Goal: Unclear

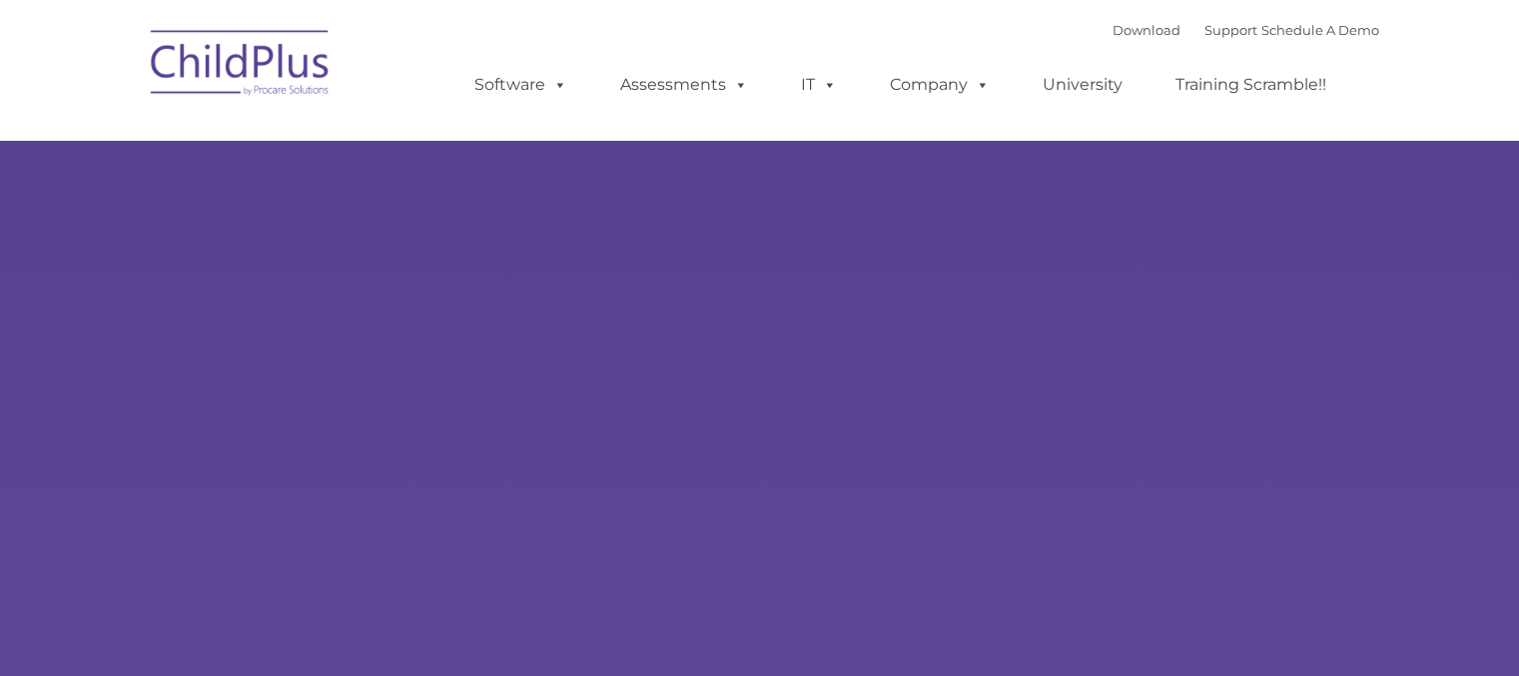
click at [527, 119] on ul "Software ChildPlus: The original and most widely-used Head Start data managemen…" at bounding box center [907, 85] width 945 height 80
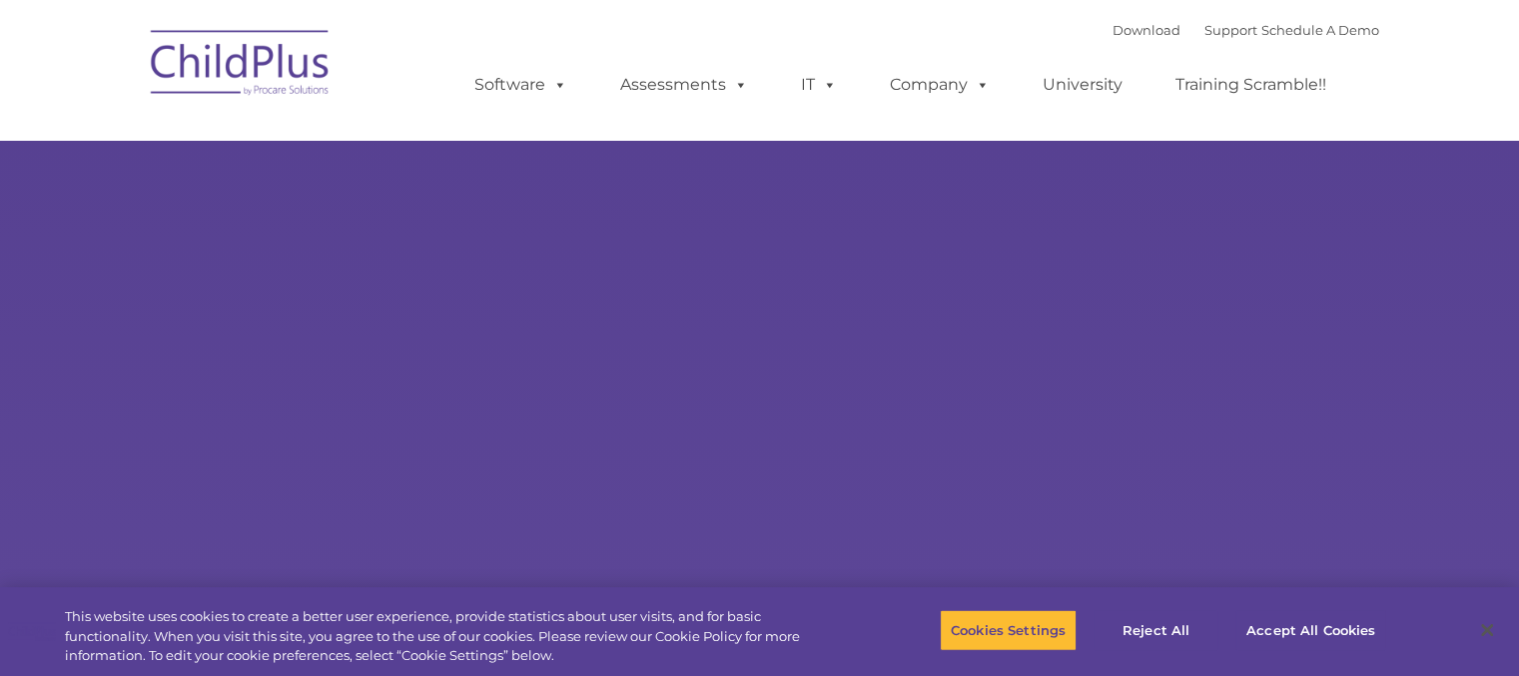
select select "MEDIUM"
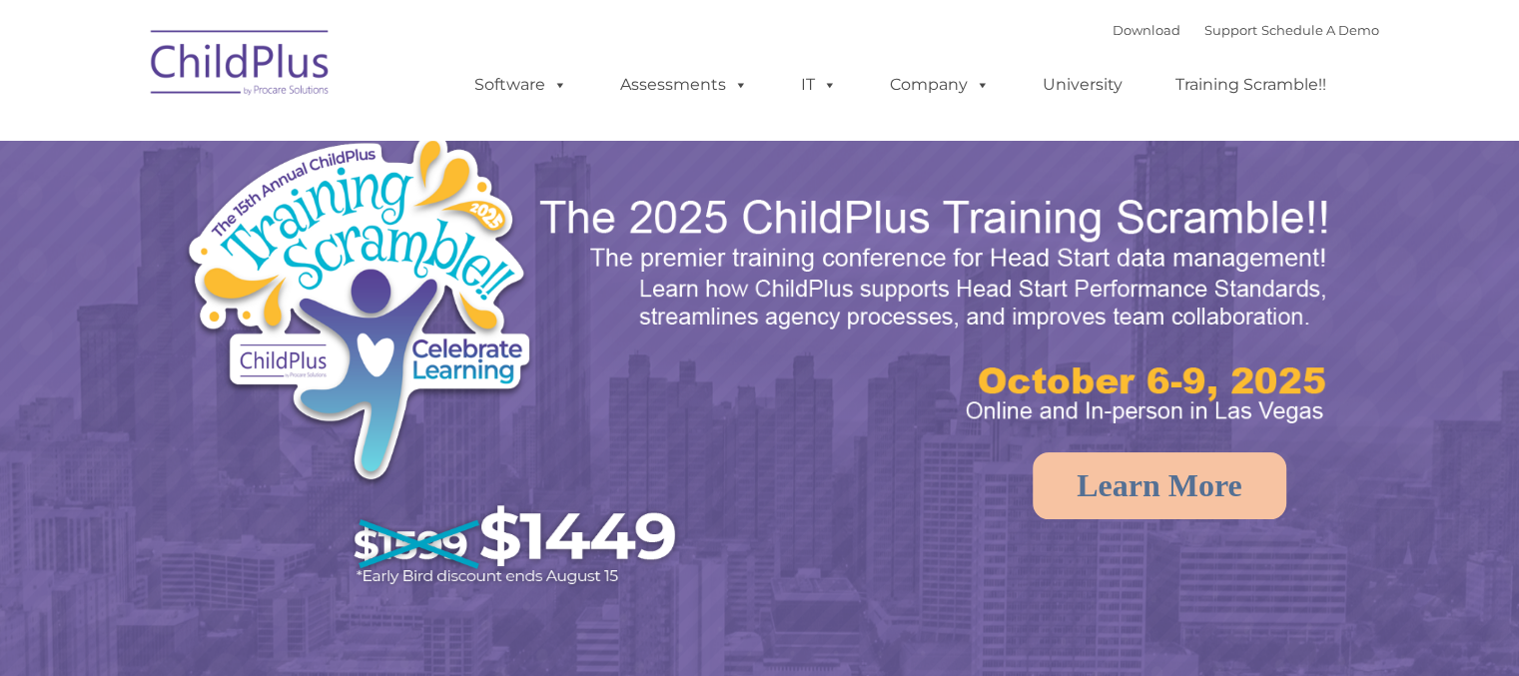
select select "MEDIUM"
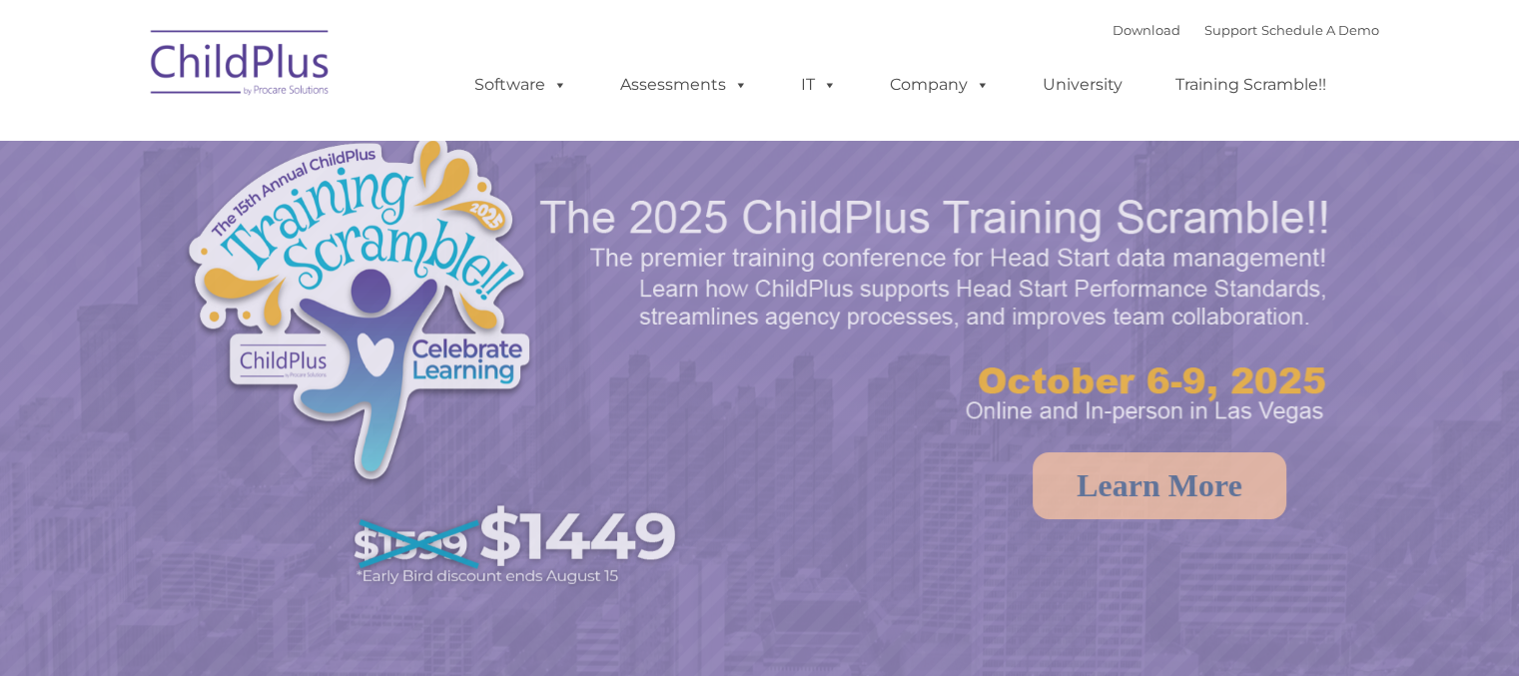
select select "MEDIUM"
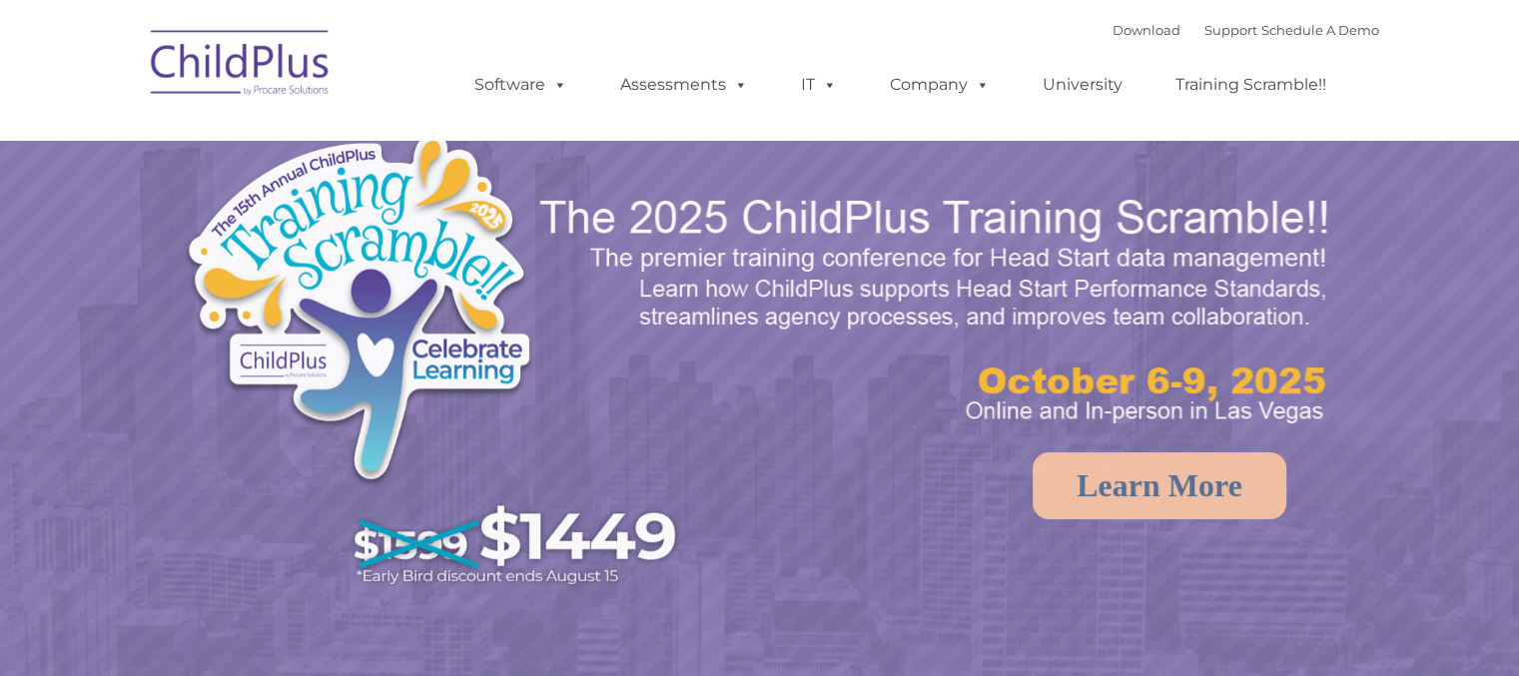
select select "MEDIUM"
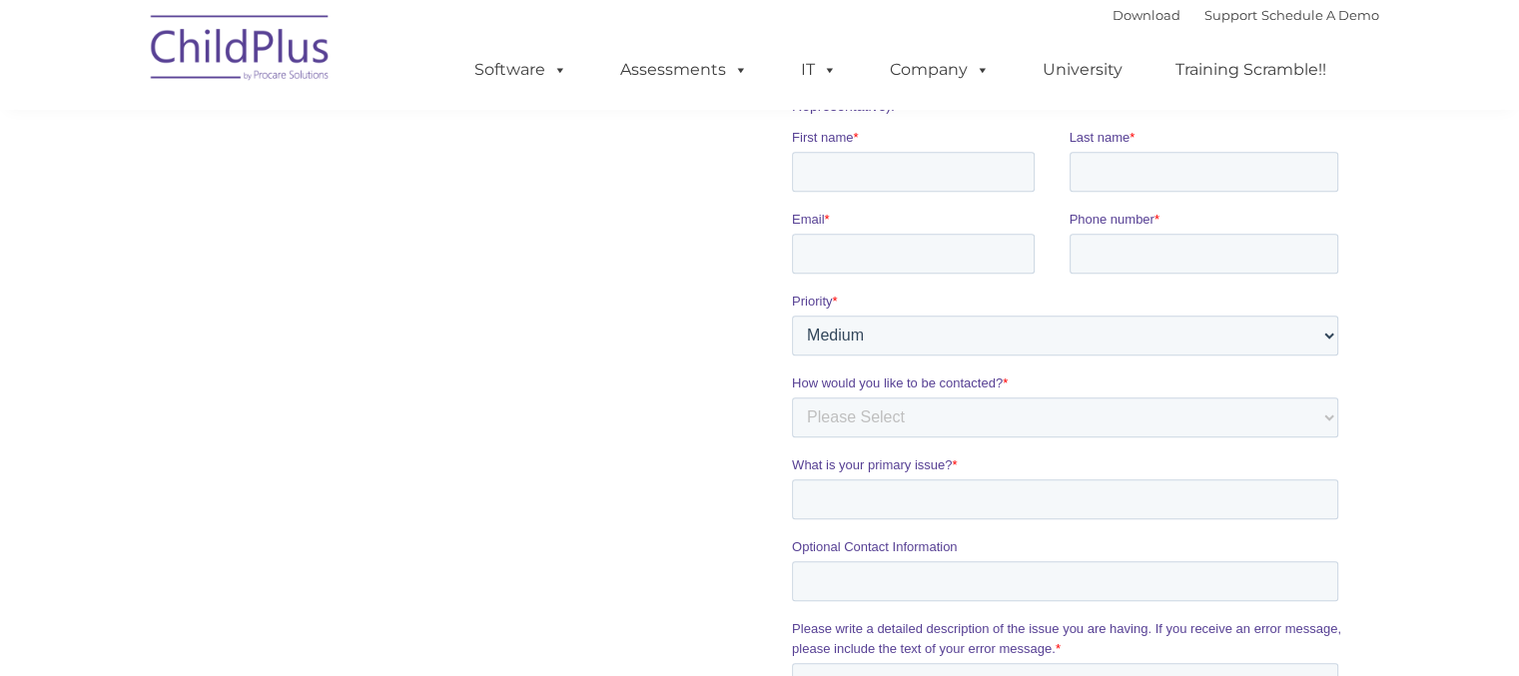
scroll to position [1309, 0]
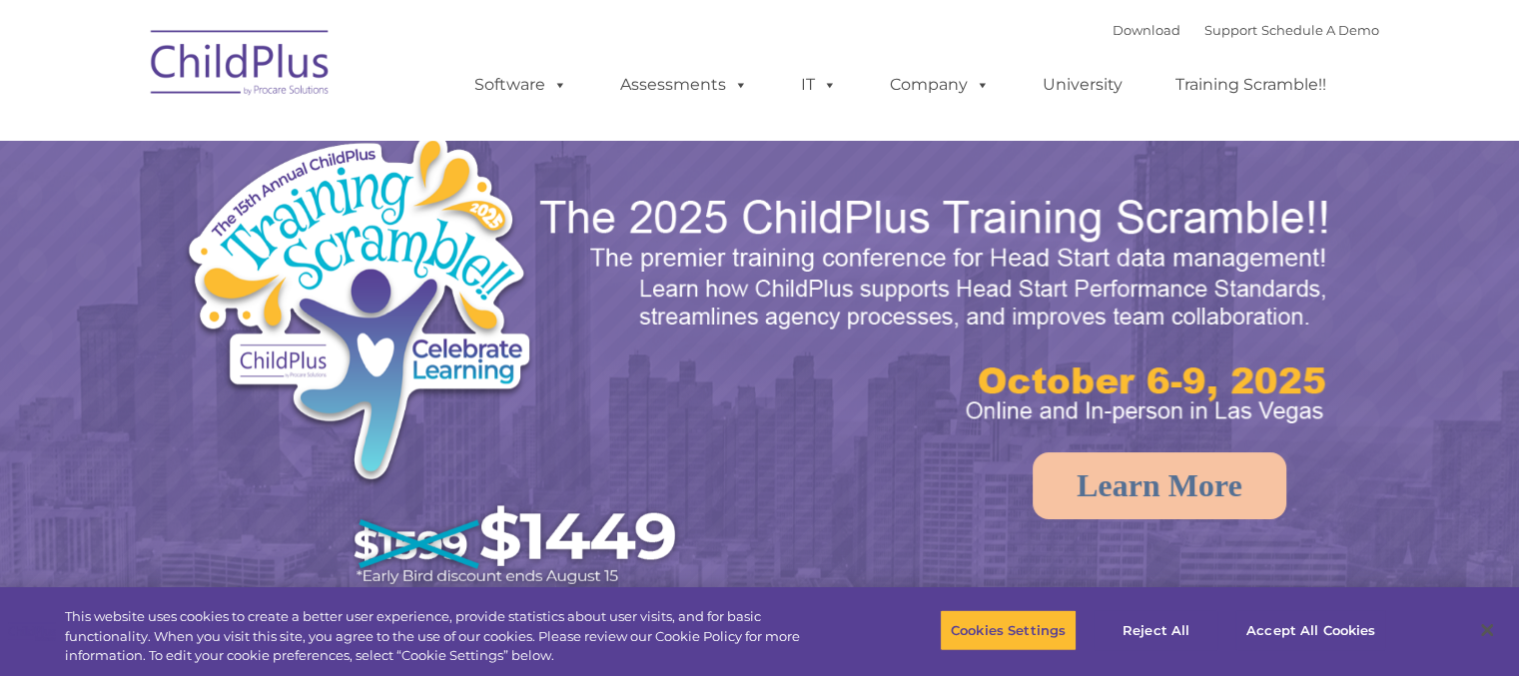
select select "MEDIUM"
